Goal: Check status: Check status

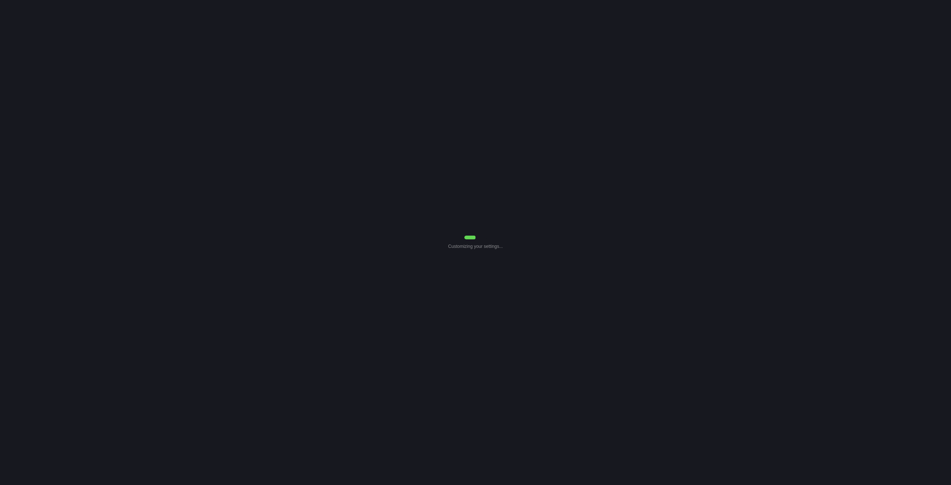
select select "7"
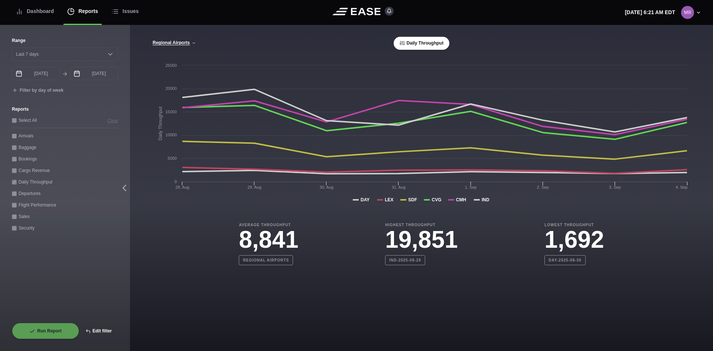
click at [95, 331] on button "Edit filter" at bounding box center [98, 331] width 39 height 16
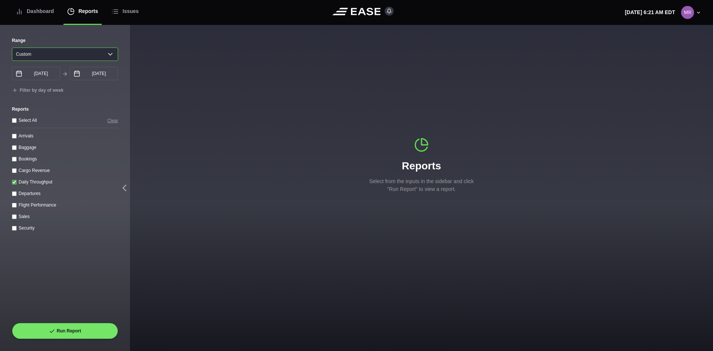
click at [109, 52] on select "[DATE] Last 7 days Last 14 days Last 30 days Last 6 weeks Custom" at bounding box center [65, 54] width 106 height 13
select select "7"
click at [12, 48] on select "[DATE] Last 7 days Last 14 days Last 30 days Last 6 weeks Custom" at bounding box center [65, 54] width 106 height 13
type input "[DATE]"
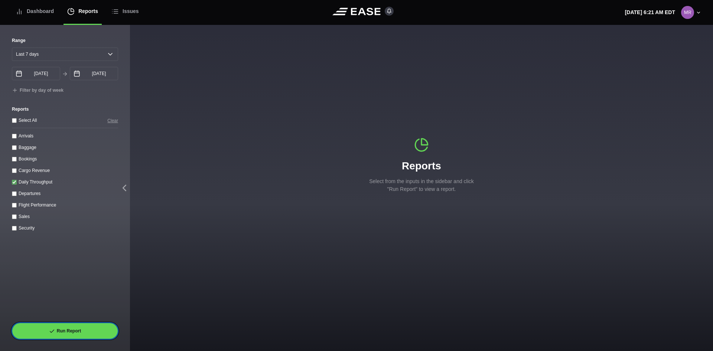
click at [89, 331] on button "Run Report" at bounding box center [65, 331] width 106 height 16
select select "7"
